Goal: Task Accomplishment & Management: Complete application form

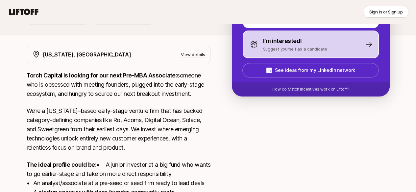
scroll to position [103, 0]
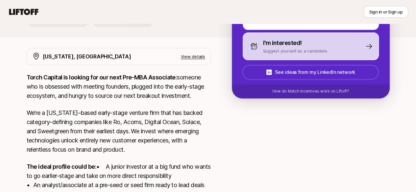
click at [325, 45] on div "I'm interested!" at bounding box center [295, 42] width 64 height 9
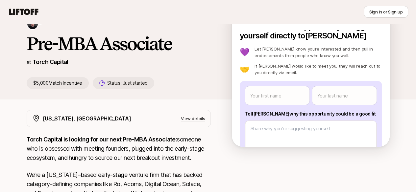
scroll to position [0, 0]
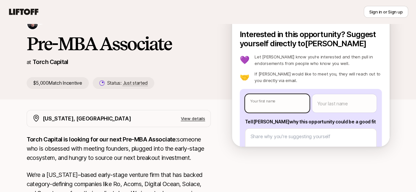
type textarea "x"
click at [288, 105] on body "New to Liftoff? See how it works Sign in or Sign up Sign in or Sign up [PERSON_…" at bounding box center [208, 55] width 416 height 192
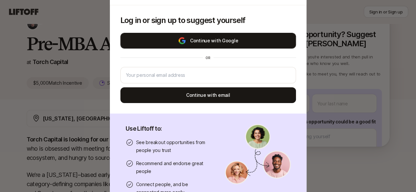
click at [257, 39] on button "Continue with Google" at bounding box center [207, 41] width 175 height 16
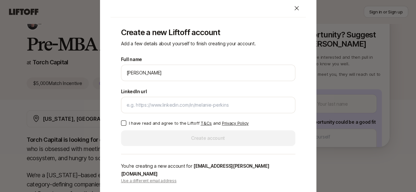
scroll to position [40, 0]
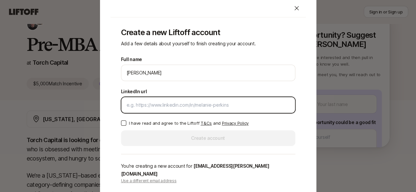
paste input "[URL][DOMAIN_NAME]"
type input "[URL][DOMAIN_NAME]"
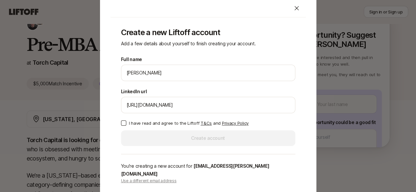
click at [122, 126] on button "I have read and agree to the Liftoff T&Cs and Privacy Policy" at bounding box center [123, 123] width 5 height 5
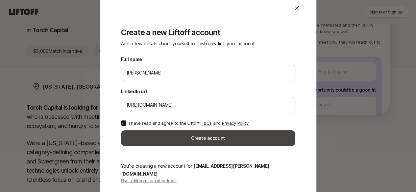
scroll to position [73, 0]
click at [214, 141] on button "Create account" at bounding box center [208, 138] width 174 height 16
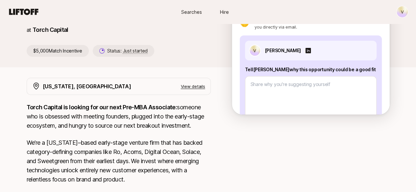
scroll to position [32, 0]
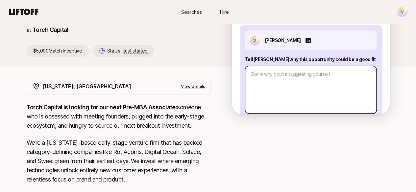
click at [338, 77] on textarea at bounding box center [310, 90] width 131 height 48
type textarea "x"
type textarea "I"
type textarea "x"
type textarea "I"
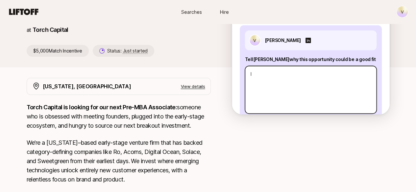
type textarea "x"
type textarea "I a"
type textarea "x"
type textarea "I am"
type textarea "x"
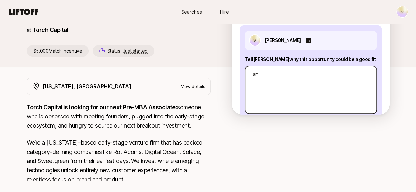
type textarea "I am"
type textarea "x"
type textarea "I am"
type textarea "x"
type textarea "I a"
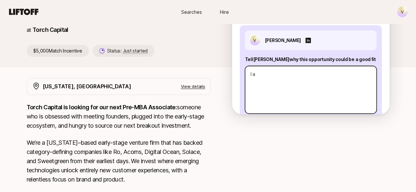
type textarea "x"
type textarea "I"
type textarea "x"
type textarea "I"
type textarea "x"
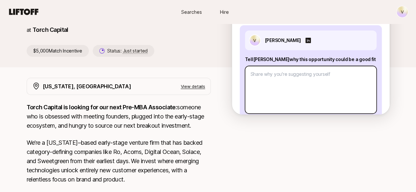
type textarea "x"
type textarea "I"
type textarea "x"
type textarea "I"
type textarea "x"
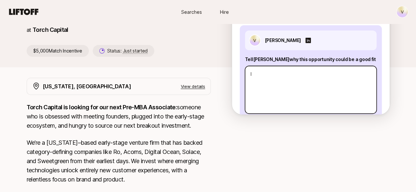
type textarea "I a"
type textarea "x"
type textarea "I am"
type textarea "x"
type textarea "I am"
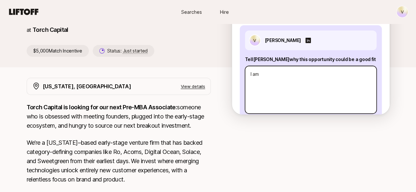
type textarea "x"
type textarea "I am a"
type textarea "x"
type textarea "I am a"
type textarea "x"
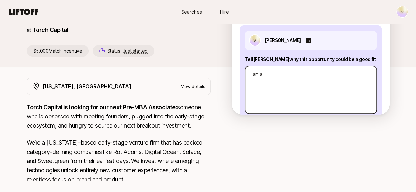
type textarea "I am a s"
type textarea "x"
type textarea "I am a se"
type textarea "x"
type textarea "I am a sea"
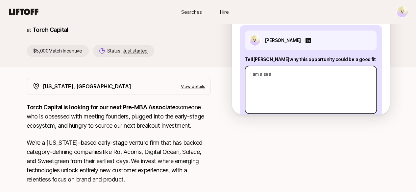
type textarea "x"
type textarea "I am a seas"
type textarea "x"
type textarea "I am a seaso"
type textarea "x"
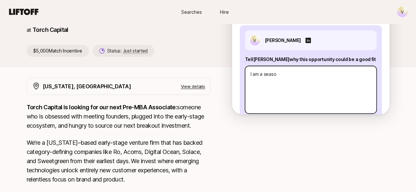
type textarea "I am a season"
type textarea "x"
type textarea "I am a seasong"
type textarea "x"
type textarea "I am a season"
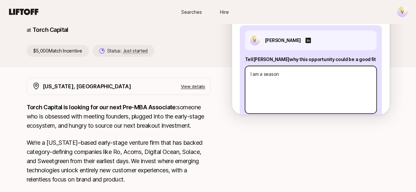
type textarea "x"
type textarea "I am a seasone"
type textarea "x"
type textarea "I am a seasoned"
type textarea "x"
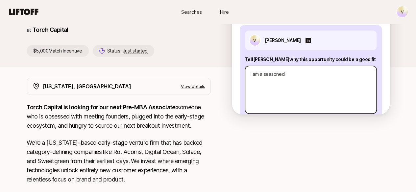
type textarea "I am a seasoned"
type textarea "x"
type textarea "I am a seasoned o"
type textarea "x"
type textarea "I am a seasoned op"
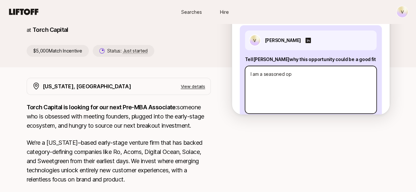
type textarea "x"
type textarea "I am a seasoned ope"
type textarea "x"
type textarea "I am a seasoned oper"
type textarea "x"
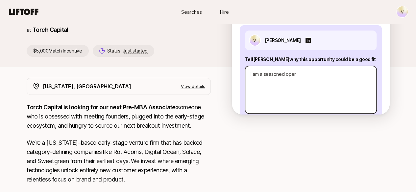
type textarea "I am a seasoned opera"
type textarea "x"
type textarea "I am a seasoned operat"
type textarea "x"
type textarea "I am a seasoned operato"
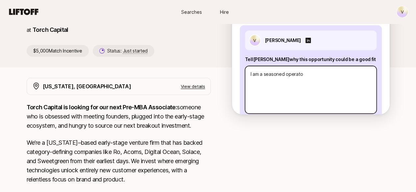
type textarea "x"
type textarea "I am a seasoned operator"
type textarea "x"
type textarea "I am a seasoned operator"
type textarea "x"
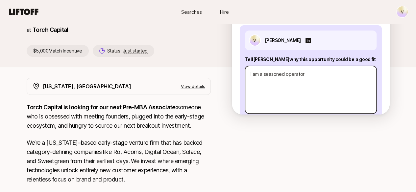
type textarea "I am a seasoned operator w"
type textarea "x"
type textarea "I am a seasoned operator wi"
type textarea "x"
type textarea "I am a seasoned operator wit"
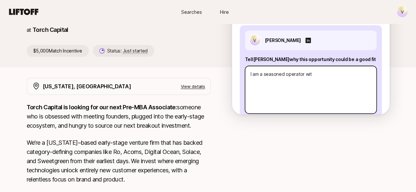
type textarea "x"
type textarea "I am a seasoned operator with"
type textarea "x"
type textarea "I am a seasoned operator with"
type textarea "x"
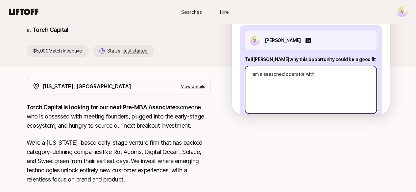
type textarea "I am a seasoned operator with G"
type textarea "x"
type textarea "I am a seasoned operator with GT"
type textarea "x"
type textarea "I am a seasoned operator with GTM"
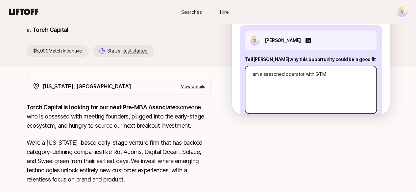
type textarea "x"
type textarea "I am a seasoned operator with GTM"
type textarea "x"
type textarea "I am a seasoned operator with GTM e"
type textarea "x"
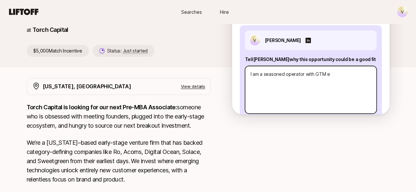
type textarea "I am a seasoned operator with GTM ex"
type textarea "x"
type textarea "I am a seasoned operator with GTM exp"
type textarea "x"
type textarea "I am a seasoned operator with GTM expe"
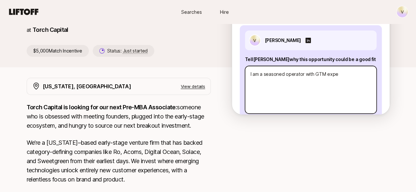
type textarea "x"
type textarea "I am a seasoned operator with GTM exper"
type textarea "x"
type textarea "I am a seasoned operator with GTM experi"
type textarea "x"
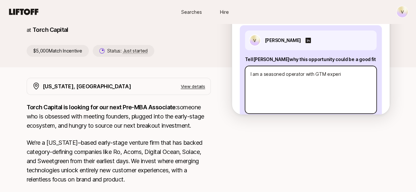
type textarea "I am a seasoned operator with GTM experie"
type textarea "x"
type textarea "I am a seasoned operator with GTM experien"
type textarea "x"
type textarea "I am a seasoned operator with GTM experienc"
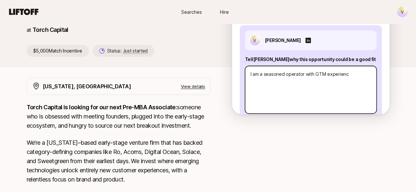
type textarea "x"
type textarea "I am a seasoned operator with GTM experienc"
type textarea "x"
type textarea "I am a seasoned operator with GTM experienc"
type textarea "x"
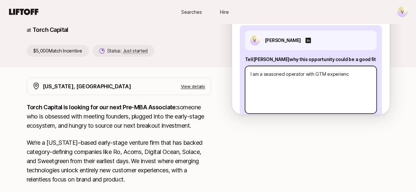
type textarea "I am a seasoned operator with GTM experience"
type textarea "x"
type textarea "I am a seasoned operator with GTM experience"
type textarea "x"
type textarea "I am a seasoned operator with GTM experience a"
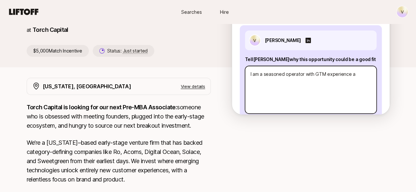
type textarea "x"
type textarea "I am a seasoned operator with GTM experience ac"
type textarea "x"
type textarea "I am a seasoned operator with GTM experience acr"
type textarea "x"
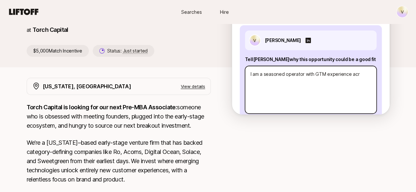
type textarea "I am a seasoned operator with GTM experience acro"
type textarea "x"
type textarea "I am a seasoned operator with GTM experience acros"
type textarea "x"
type textarea "I am a seasoned operator with GTM experience across"
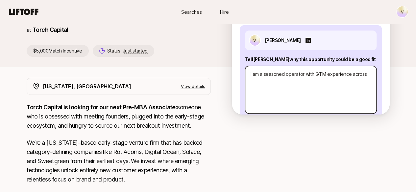
type textarea "x"
type textarea "I am a seasoned operator with GTM experience across"
type textarea "x"
type textarea "I am a seasoned operator with GTM experience across b"
type textarea "x"
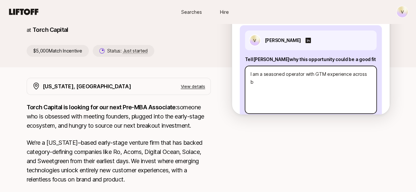
type textarea "I am a seasoned operator with GTM experience across bo"
type textarea "x"
type textarea "I am a seasoned operator with GTM experience across bot"
type textarea "x"
type textarea "I am a seasoned operator with GTM experience across both"
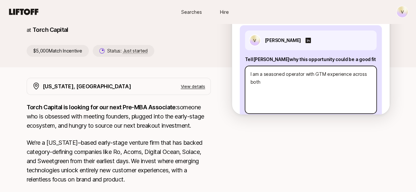
type textarea "x"
type textarea "I am a seasoned operator with GTM experience across both"
type textarea "x"
type textarea "I am a seasoned operator with GTM experience across both s"
type textarea "x"
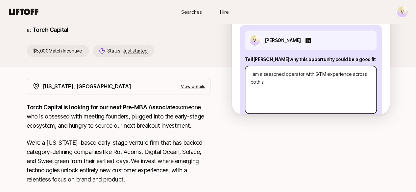
type textarea "I am a seasoned operator with GTM experience across both st"
type textarea "x"
type textarea "I am a seasoned operator with GTM experience across both sta"
type textarea "x"
type textarea "I am a seasoned operator with GTM experience across both star"
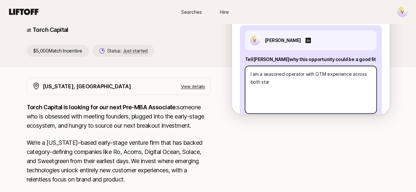
type textarea "x"
type textarea "I am a seasoned operator with GTM experience across both start"
type textarea "x"
type textarea "I am a seasoned operator with GTM experience across both startu"
type textarea "x"
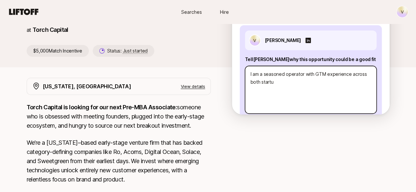
type textarea "I am a seasoned operator with GTM experience across both startup"
type textarea "x"
type textarea "I am a seasoned operator with GTM experience across both startup"
type textarea "x"
type textarea "I am a seasoned operator with GTM experience across both startup a"
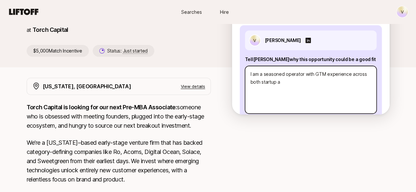
type textarea "x"
type textarea "I am a seasoned operator with GTM experience across both startup and"
type textarea "x"
type textarea "I am a seasoned operator with GTM experience across both startup and"
type textarea "x"
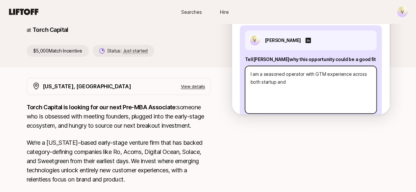
type textarea "I am a seasoned operator with GTM experience across both startup and s"
type textarea "x"
type textarea "I am a seasoned operator with GTM experience across both startup and st"
type textarea "x"
type textarea "I am a seasoned operator with GTM experience across both startup and s"
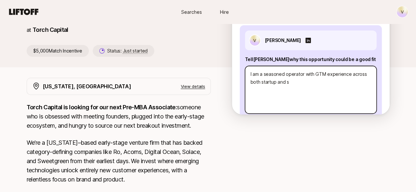
type textarea "x"
type textarea "I am a seasoned operator with GTM experience across both startup and sc"
type textarea "x"
type textarea "I am a seasoned operator with GTM experience across both startup and sca"
type textarea "x"
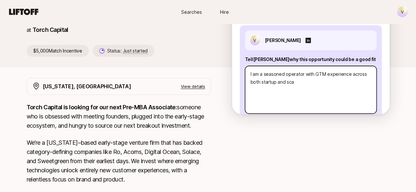
type textarea "I am a seasoned operator with GTM experience across both startup and scal"
type textarea "x"
type textarea "I am a seasoned operator with GTM experience across both startup and scale"
type textarea "x"
type textarea "I am a seasoned operator with GTM experience across both startup and scale."
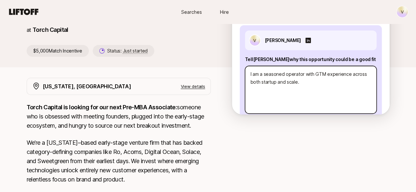
type textarea "x"
type textarea "I am a seasoned operator with GTM experience across both startup and scale. I"
type textarea "x"
type textarea "I am a seasoned operator with GTM experience across both startup and scale. I"
type textarea "x"
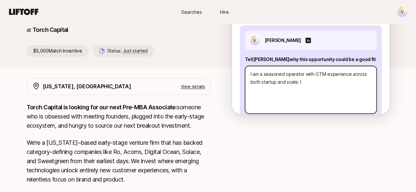
type textarea "I am a seasoned operator with GTM experience across both startup and scale. I a"
type textarea "x"
type textarea "I am a seasoned operator with GTM experience across both startup and scale. I al"
type textarea "x"
type textarea "I am a seasoned operator with GTM experience across both startup and scale. I a…"
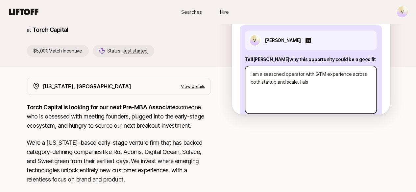
type textarea "x"
type textarea "I am a seasoned operator with GTM experience across both startup and scale. I a…"
type textarea "x"
type textarea "I am a seasoned operator with GTM experience across both startup and scale. I a…"
type textarea "x"
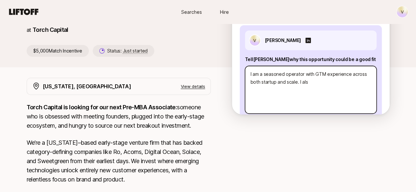
type textarea "I am a seasoned operator with GTM experience across both startup and scale. I a…"
type textarea "x"
type textarea "I am a seasoned operator with GTM experience across both startup and scale. I a…"
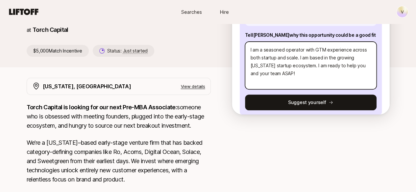
scroll to position [65, 0]
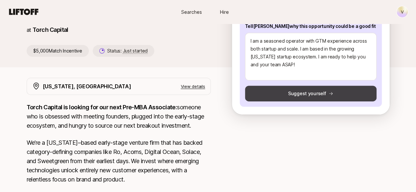
click at [321, 93] on button "Suggest yourself" at bounding box center [310, 94] width 131 height 16
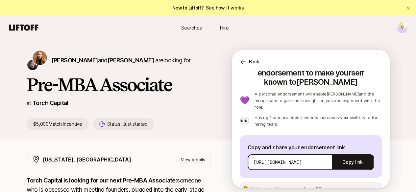
scroll to position [0, 0]
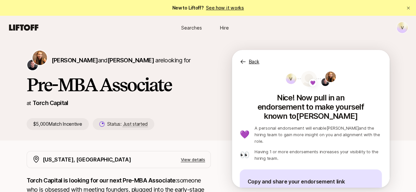
click at [259, 60] on p "Back" at bounding box center [254, 62] width 11 height 8
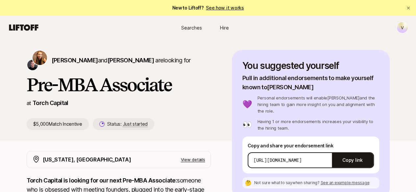
click at [403, 29] on html "New to Liftoff? See how it works V Searches Hire Searches Hire V [PERSON_NAME] …" at bounding box center [208, 96] width 416 height 192
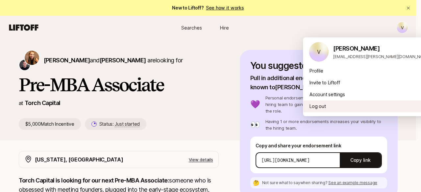
click at [318, 107] on div "Log out" at bounding box center [368, 107] width 131 height 12
